Goal: Transaction & Acquisition: Book appointment/travel/reservation

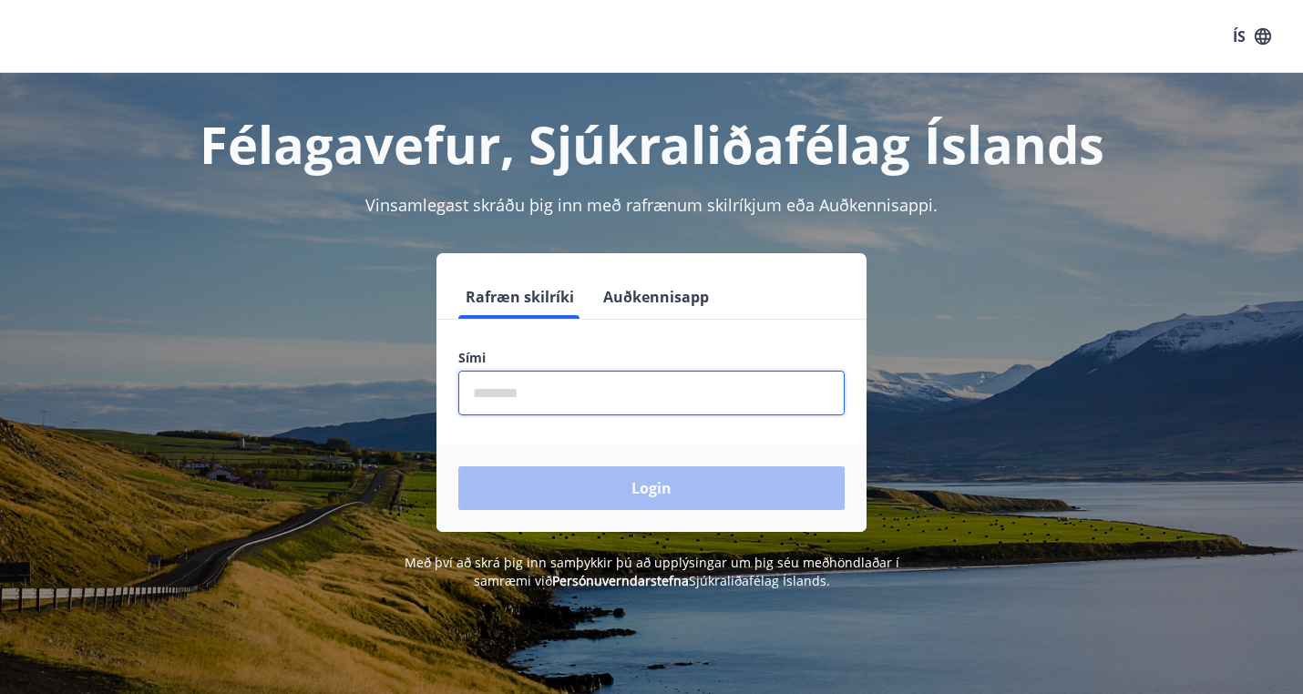
click at [631, 402] on input "phone" at bounding box center [651, 393] width 386 height 45
click at [625, 394] on input "phone" at bounding box center [651, 393] width 386 height 45
type input "********"
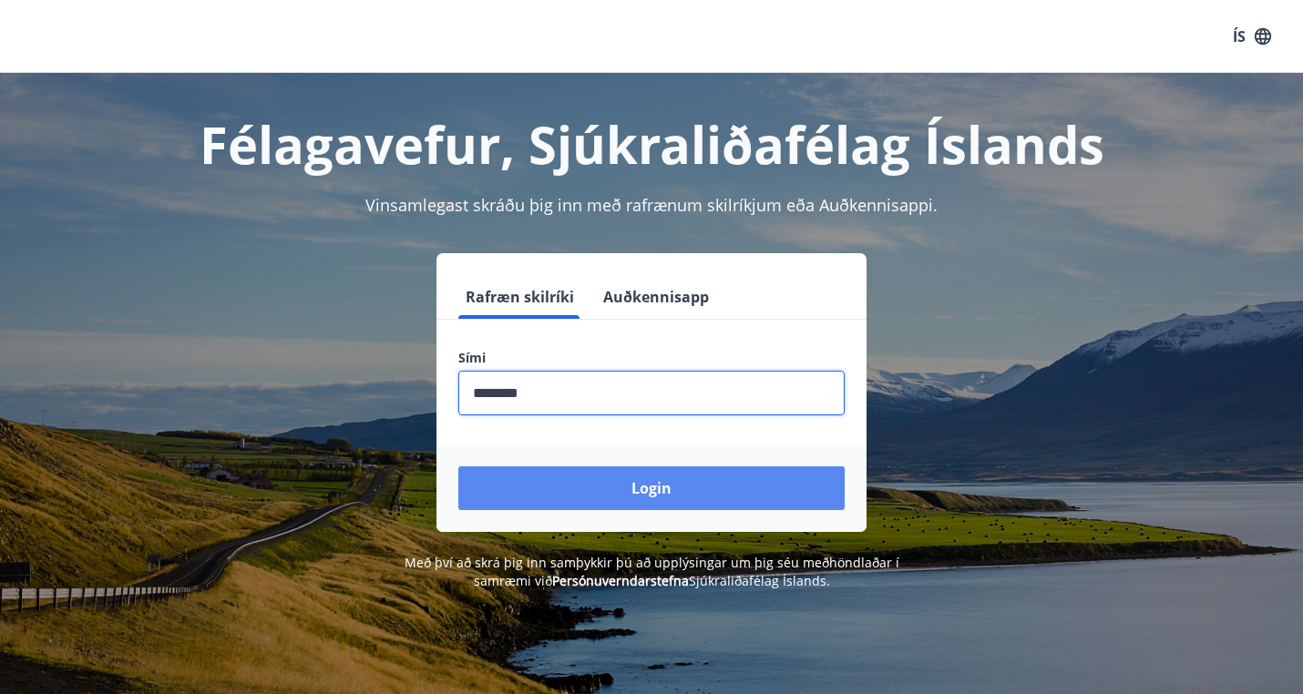
click at [655, 486] on button "Login" at bounding box center [651, 488] width 386 height 44
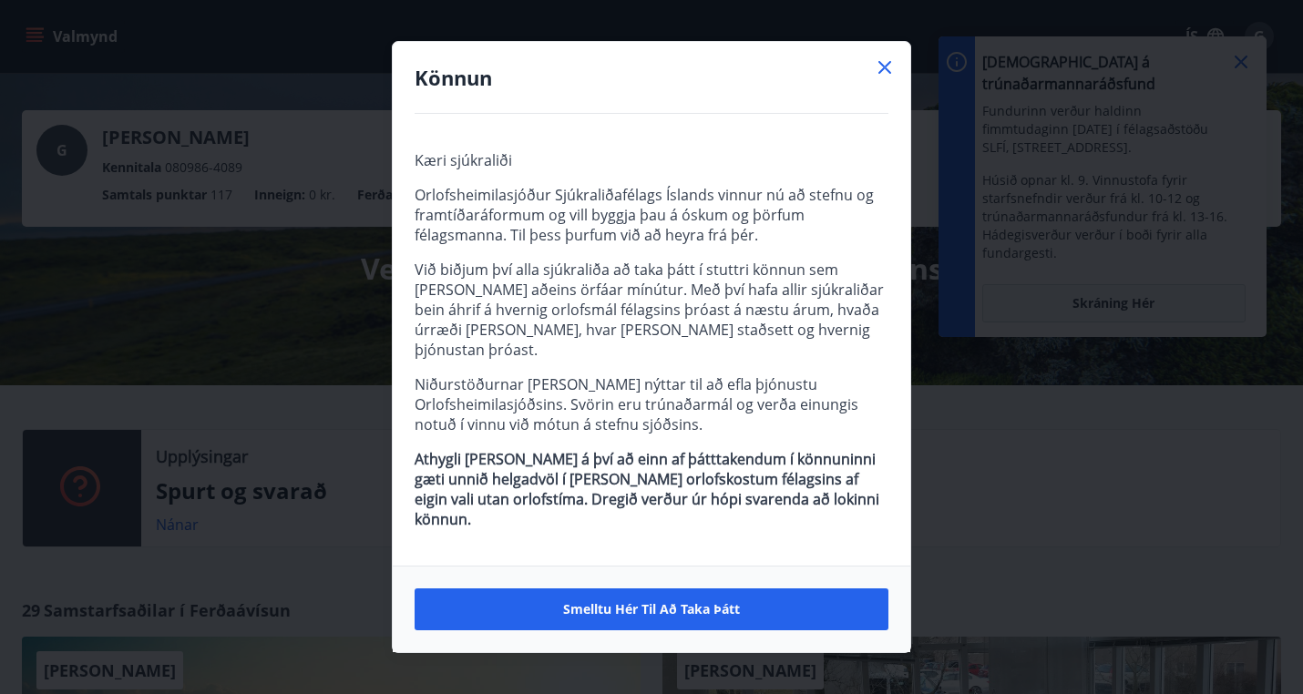
click at [884, 74] on icon at bounding box center [884, 67] width 13 height 13
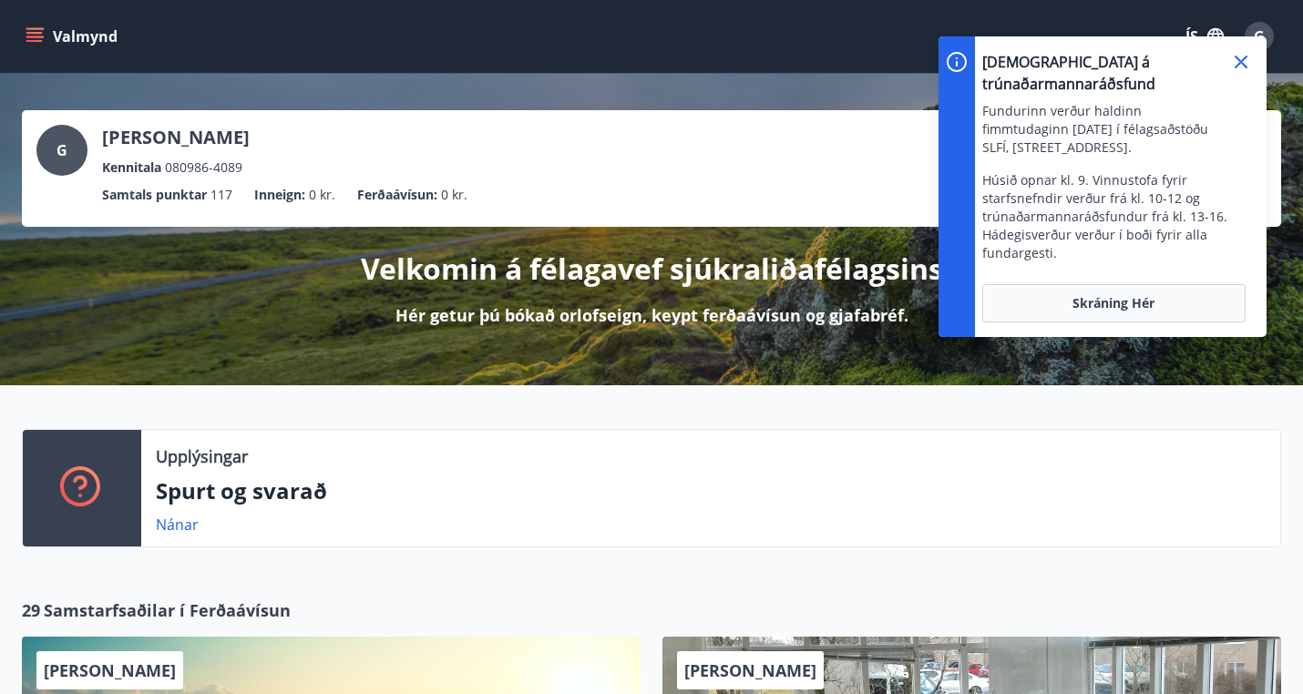
click at [1237, 60] on icon at bounding box center [1241, 62] width 22 height 22
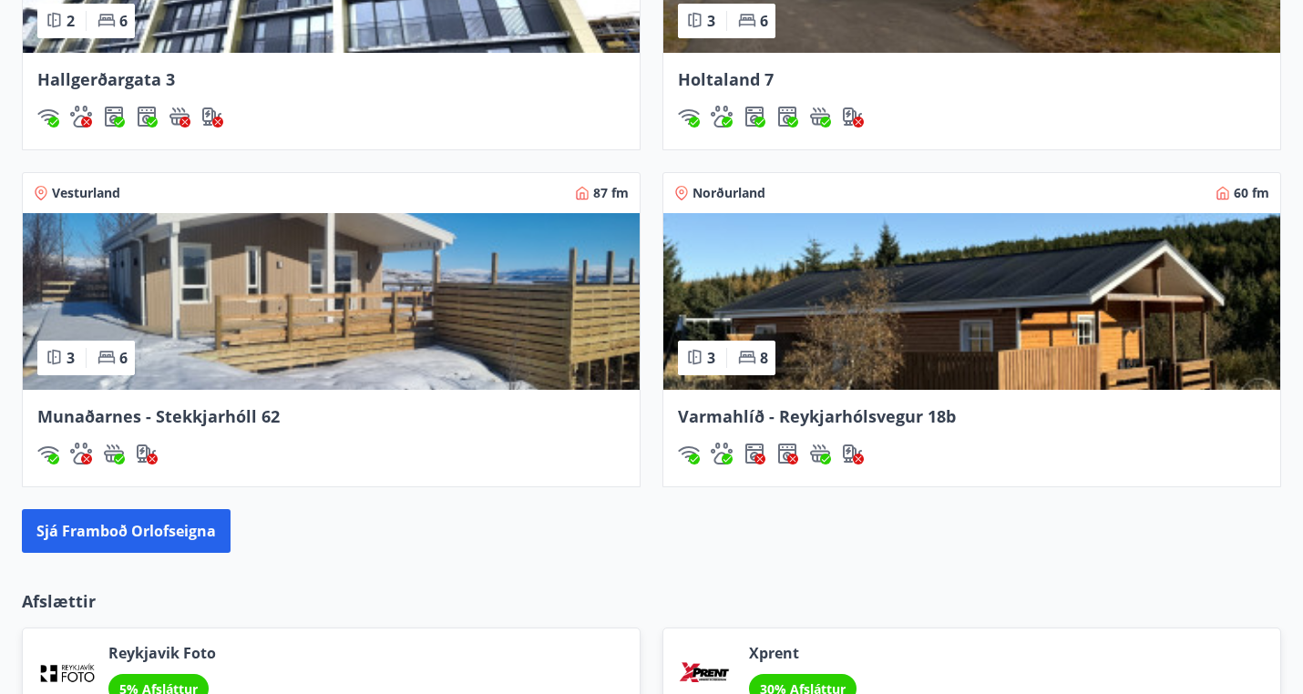
scroll to position [1437, 0]
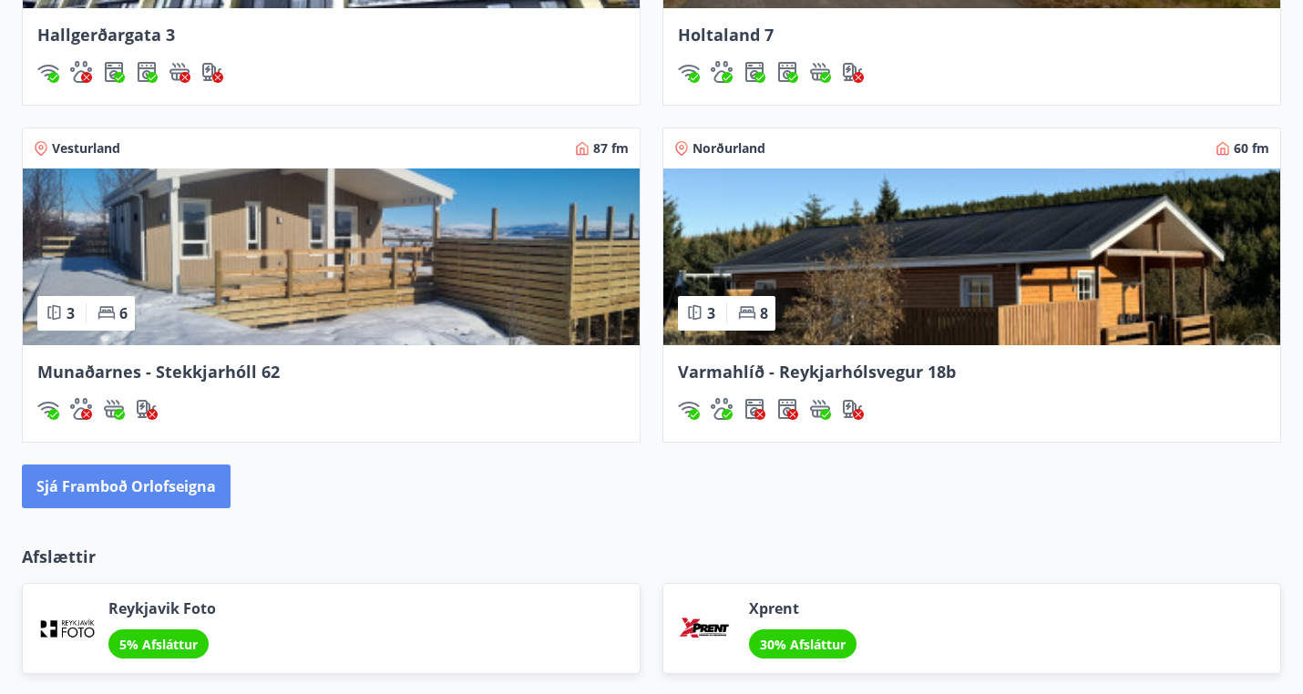
click at [189, 486] on button "Sjá framboð orlofseigna" at bounding box center [126, 487] width 209 height 44
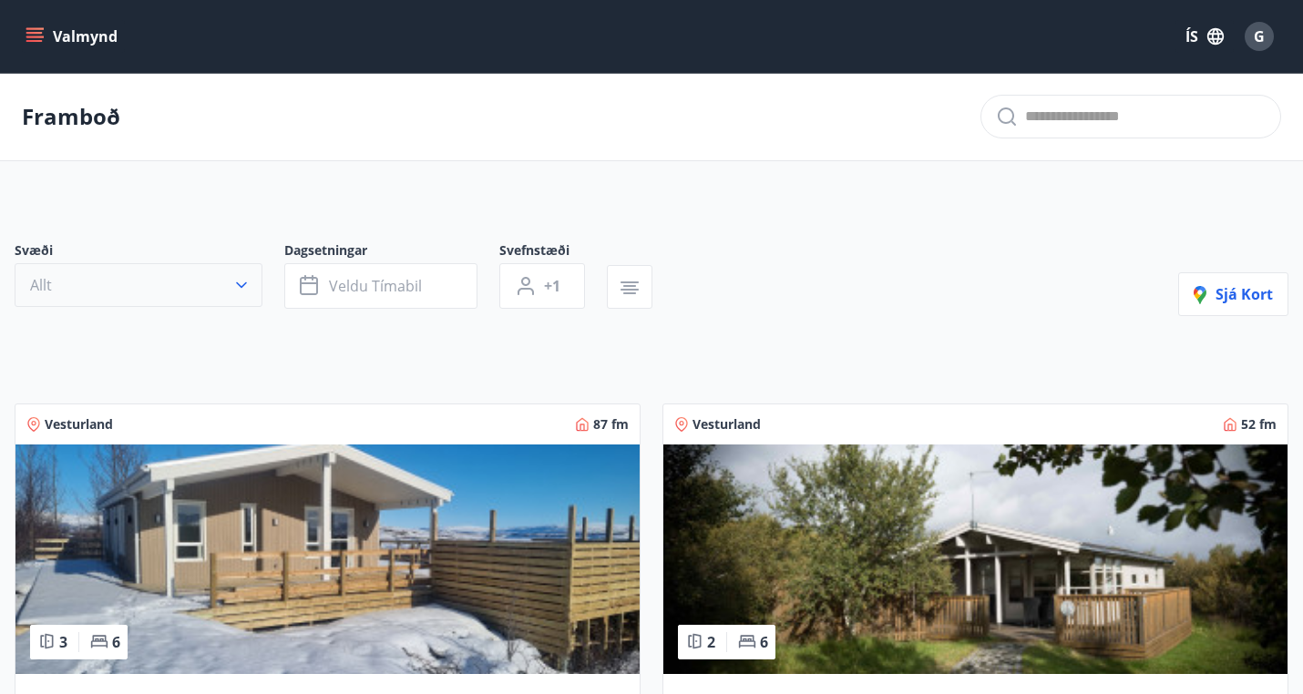
click at [234, 283] on icon "button" at bounding box center [241, 285] width 18 height 18
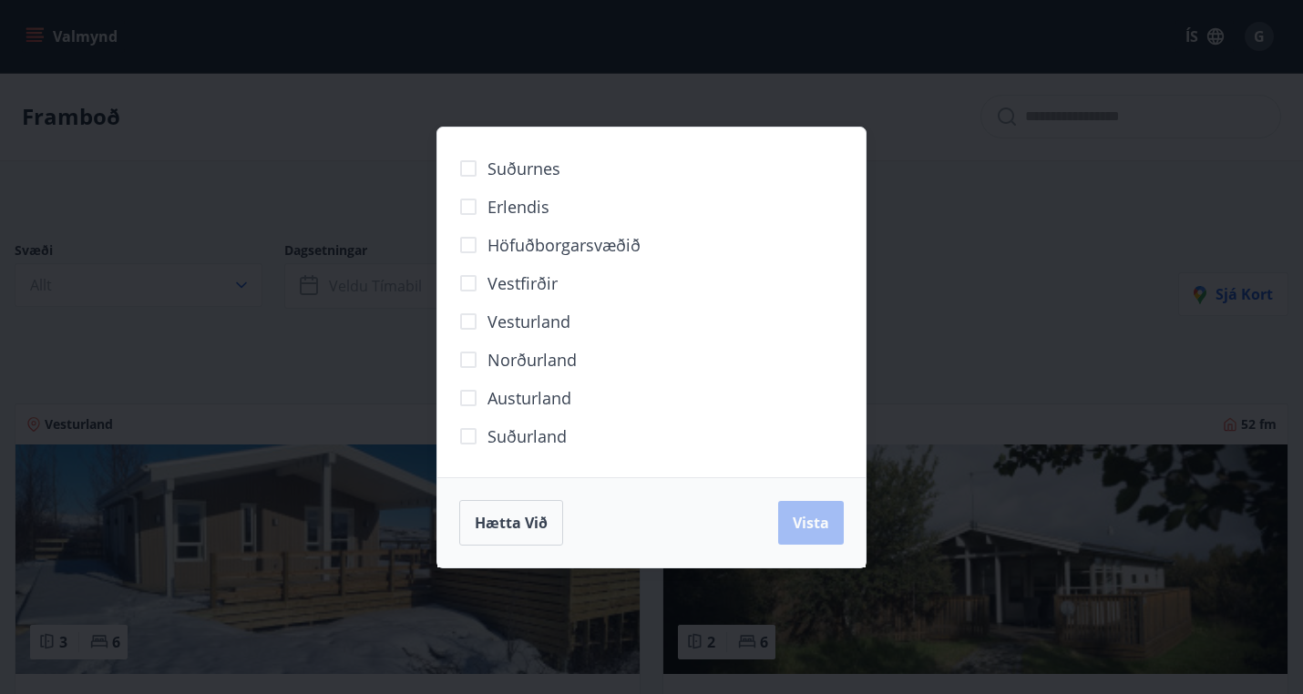
click at [502, 358] on span "Norðurland" at bounding box center [531, 360] width 89 height 24
click at [814, 532] on span "Vista" at bounding box center [811, 523] width 36 height 20
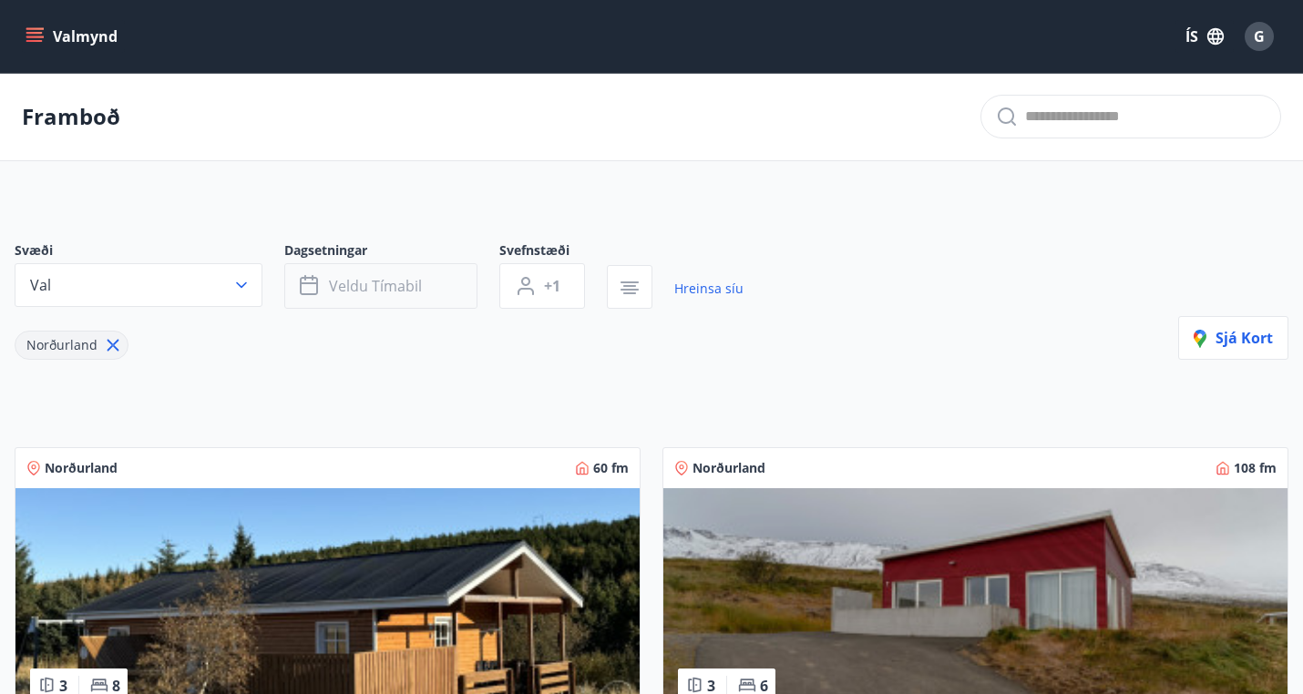
click at [432, 277] on button "Veldu tímabil" at bounding box center [380, 286] width 193 height 46
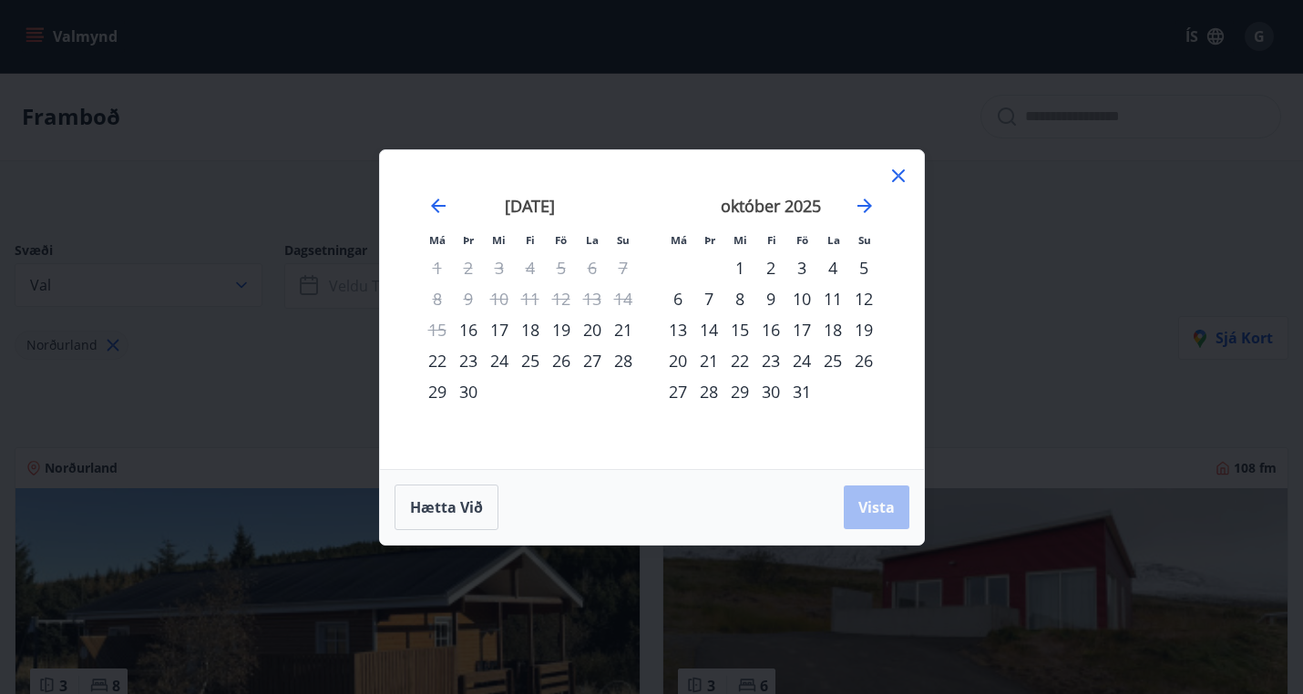
click at [804, 264] on div "3" at bounding box center [801, 267] width 31 height 31
click at [853, 266] on div "5" at bounding box center [863, 267] width 31 height 31
click at [874, 507] on span "Vista" at bounding box center [876, 507] width 36 height 20
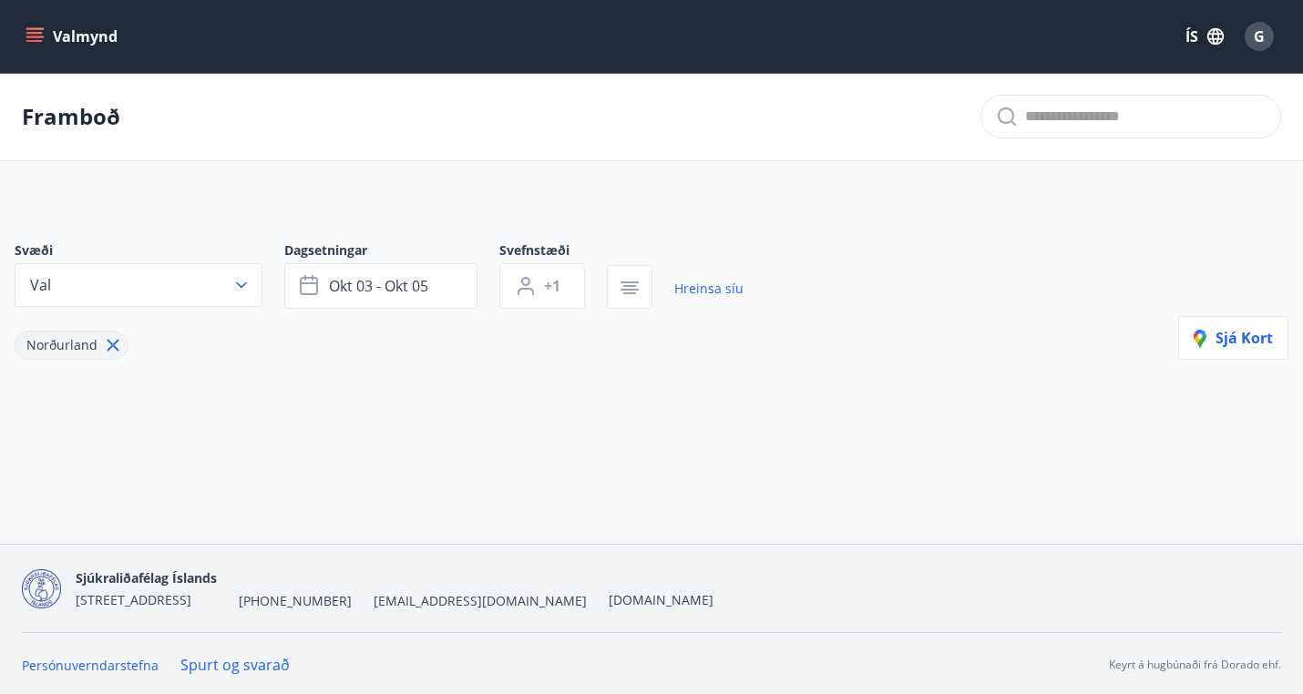
scroll to position [3, 0]
click at [1259, 28] on span "G" at bounding box center [1259, 36] width 11 height 20
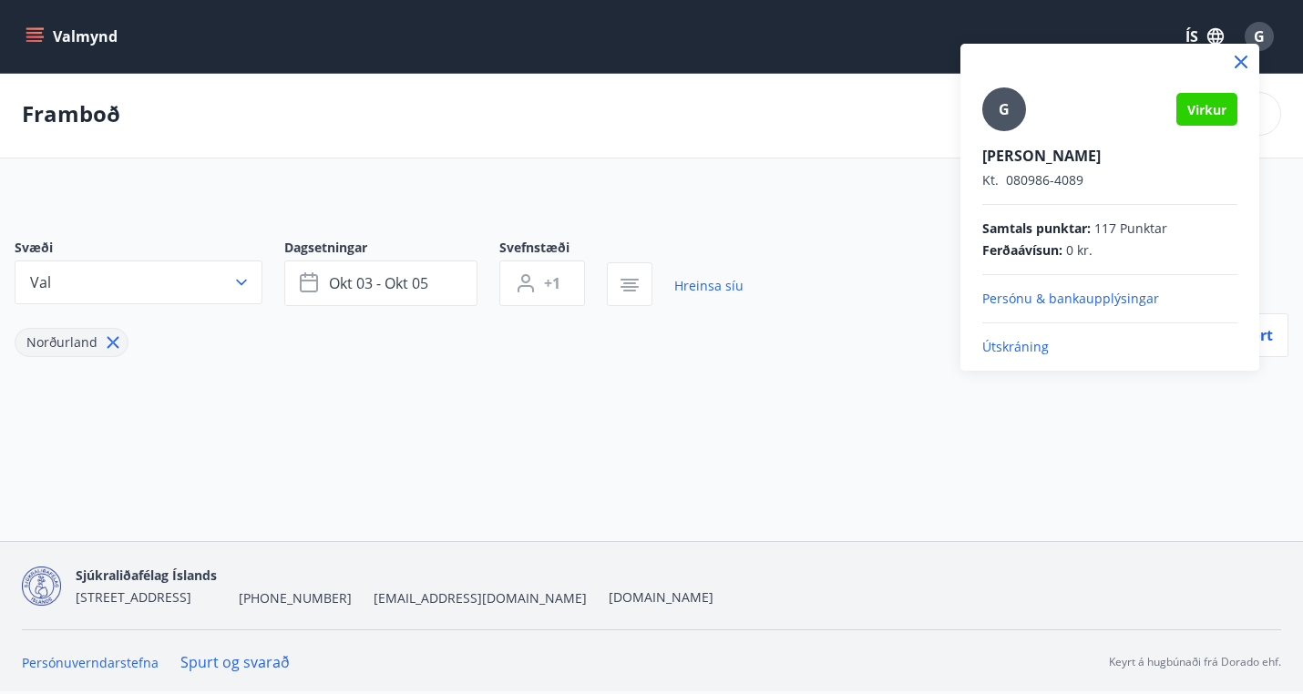
click at [1016, 351] on p "Útskráning" at bounding box center [1109, 347] width 255 height 18
